Goal: Find specific page/section

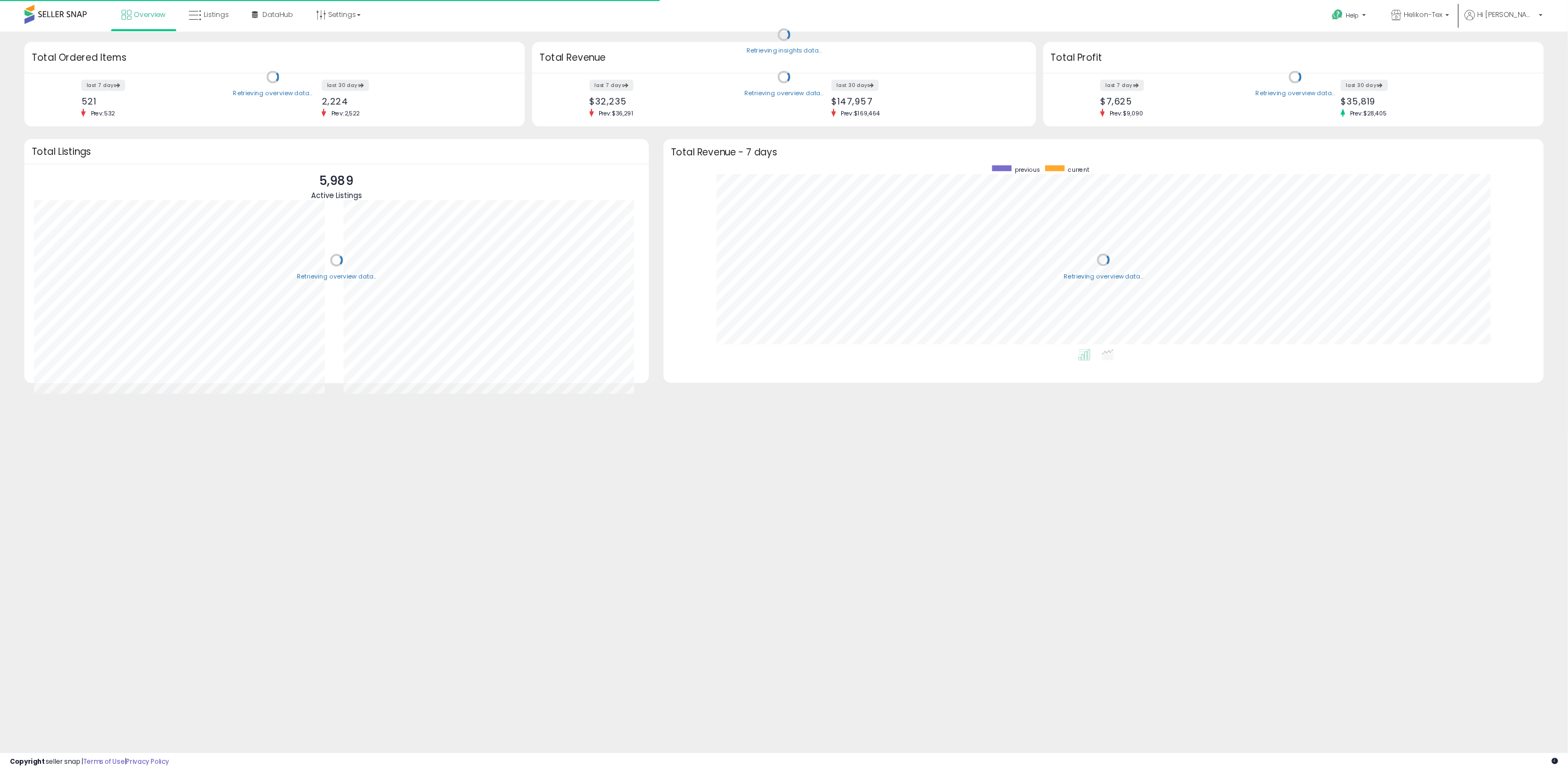
scroll to position [207, 968]
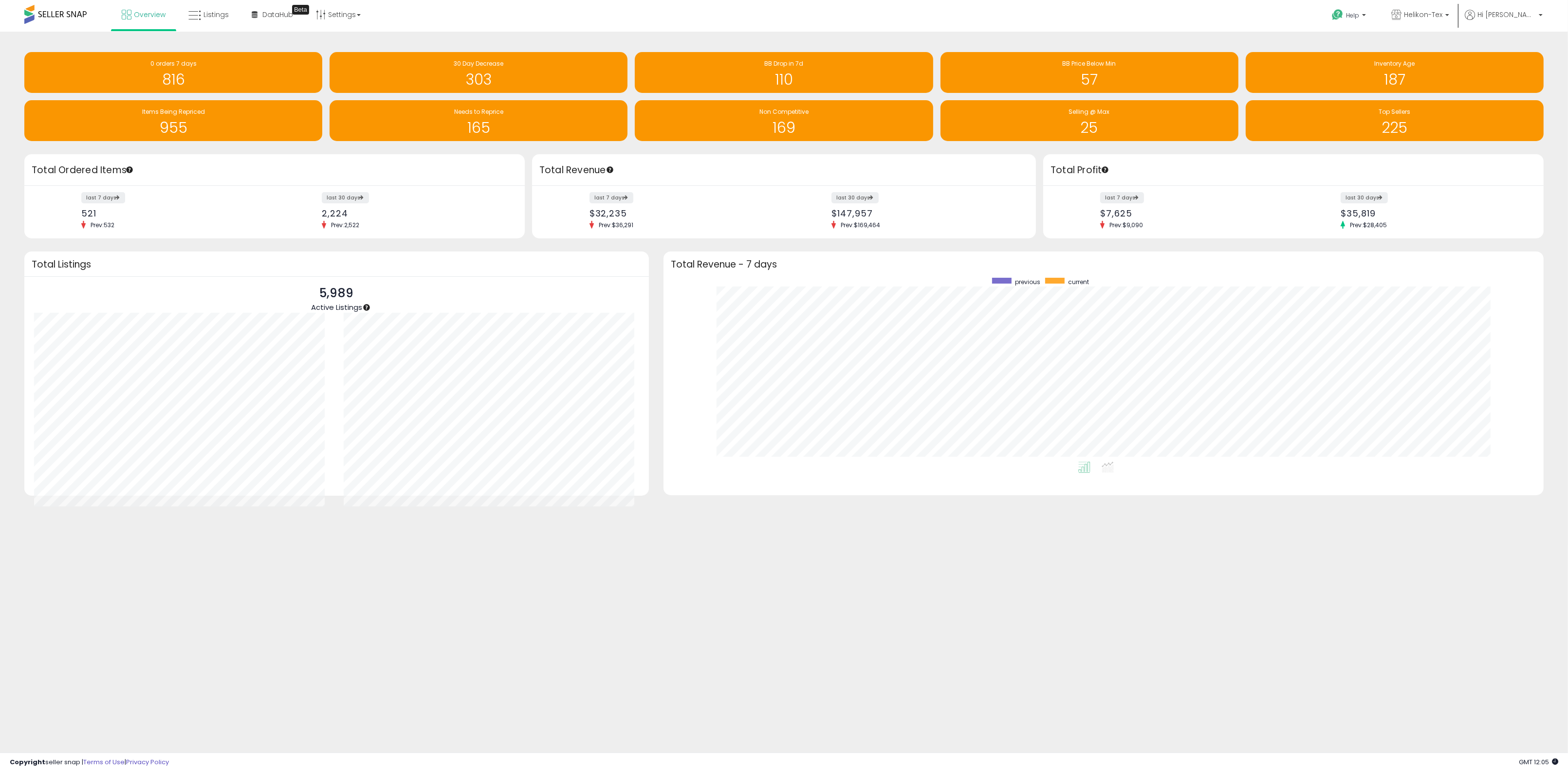
click at [529, 237] on div "Retrieving overview data.. Total Revenue last 7 days $32,235 Prev: $36,291 last…" at bounding box center [784, 196] width 511 height 85
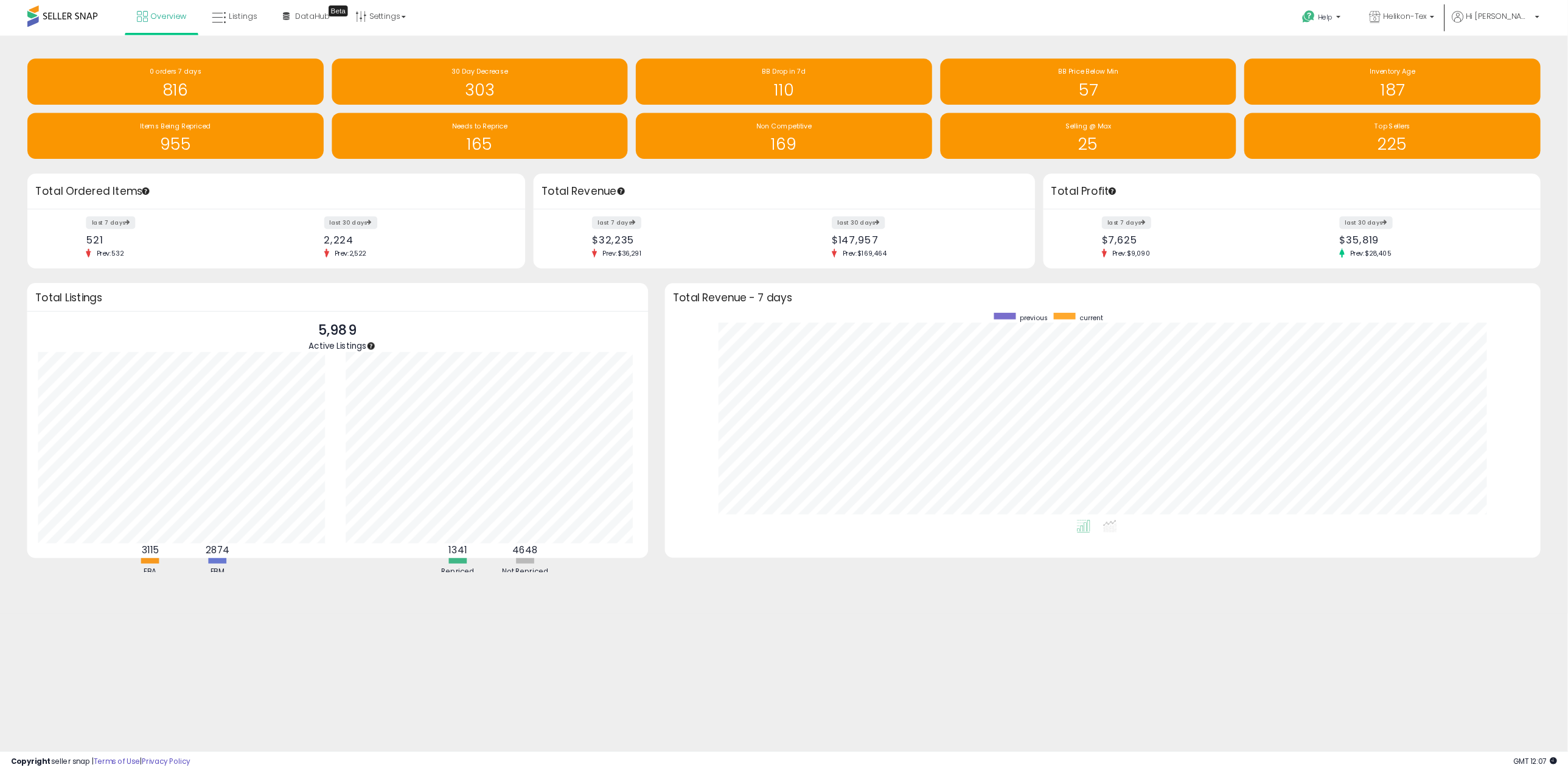
scroll to position [230, 848]
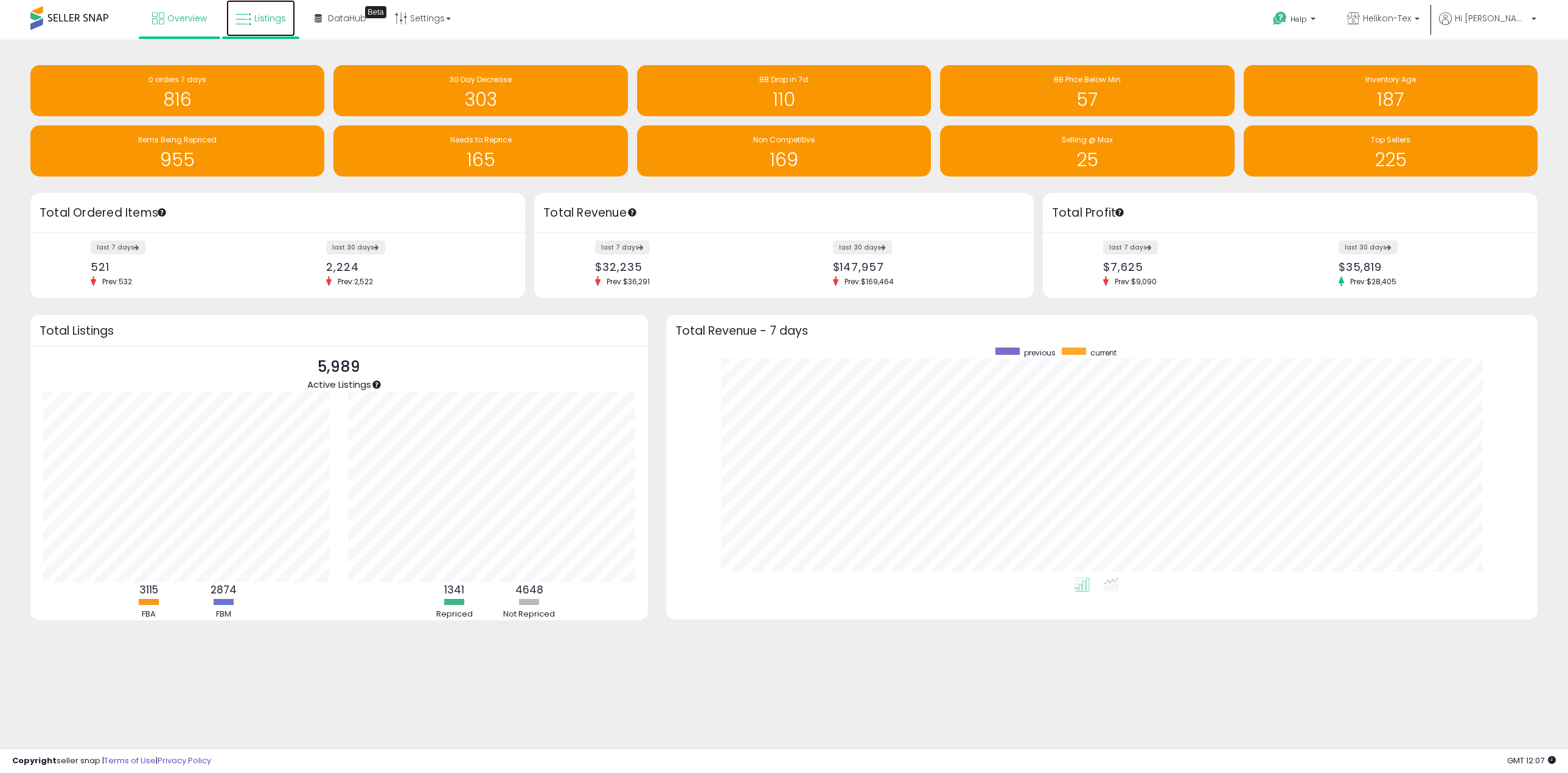
drag, startPoint x: 1958, startPoint y: 81, endPoint x: 261, endPoint y: 17, distance: 1698.2
click at [261, 17] on span "Listings" at bounding box center [270, 18] width 32 height 12
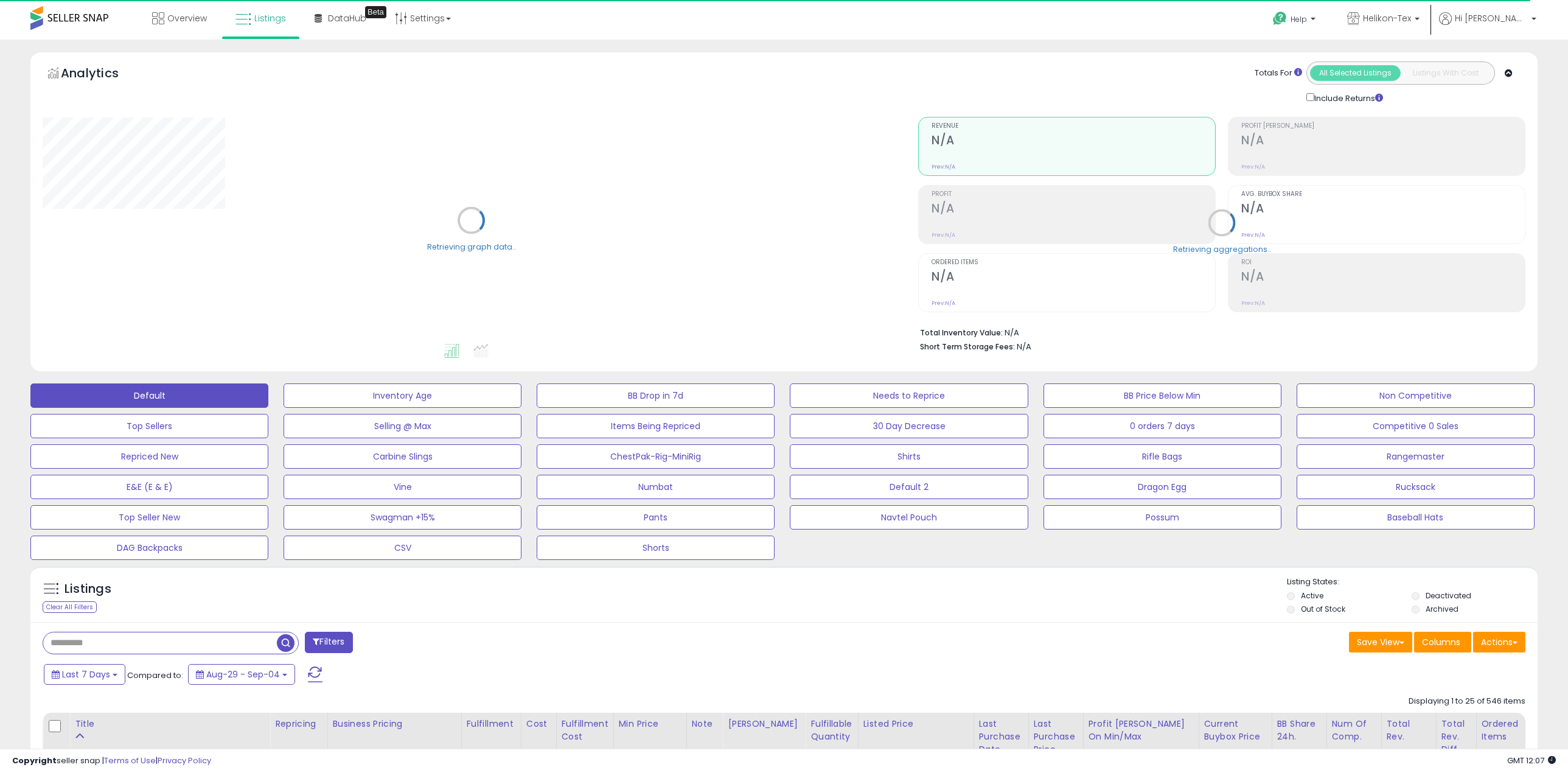
type input "*****"
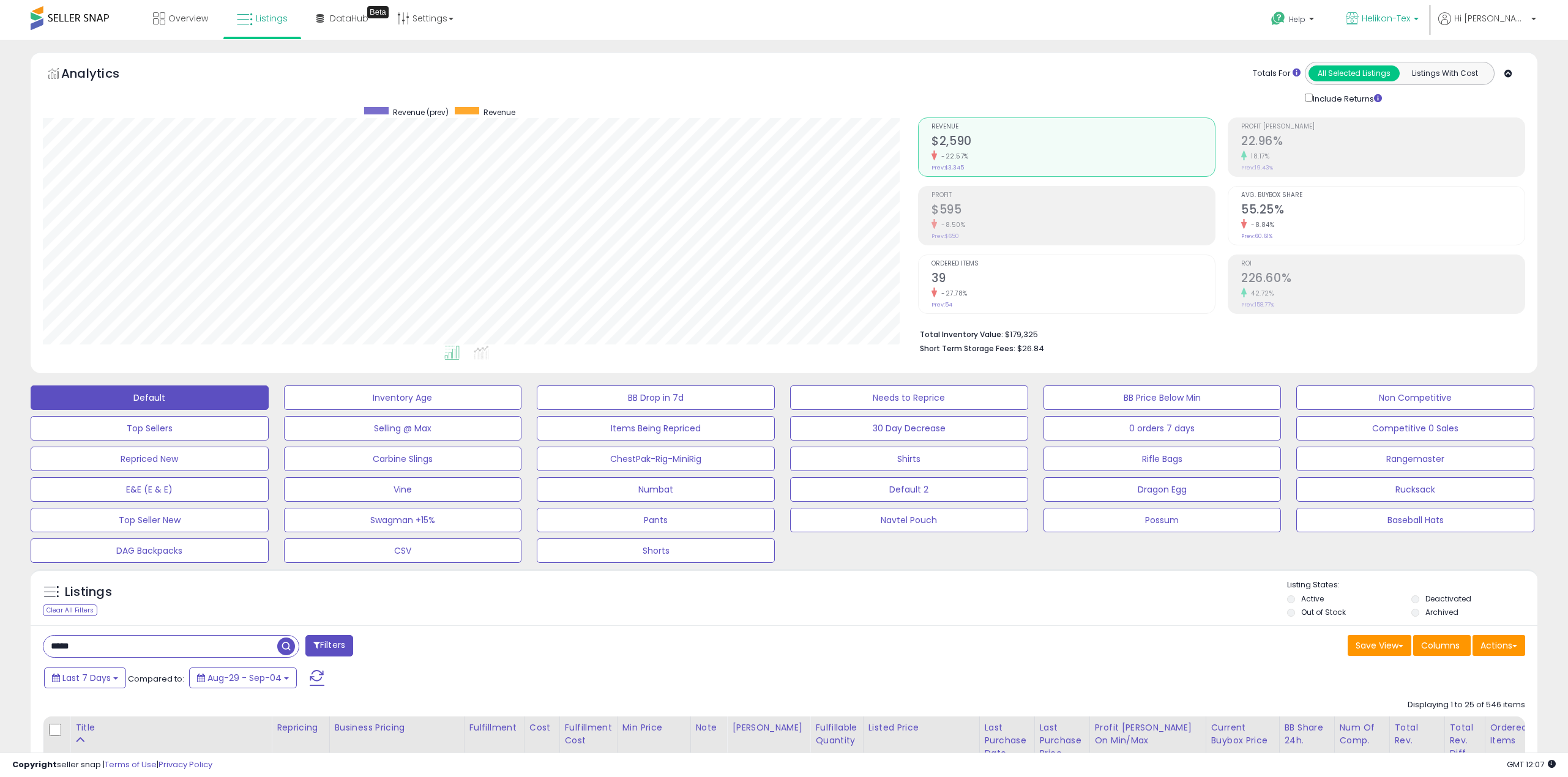
scroll to position [251, 875]
